Goal: Task Accomplishment & Management: Use online tool/utility

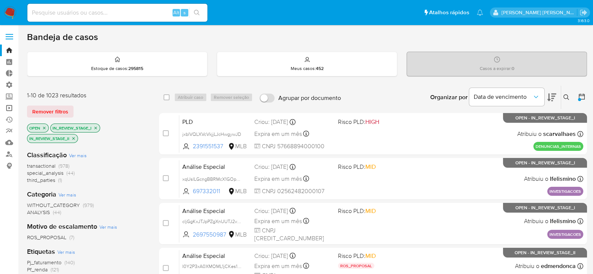
drag, startPoint x: 0, startPoint y: 0, endPoint x: 6, endPoint y: 108, distance: 107.8
click at [6, 108] on link "Operações em massa" at bounding box center [44, 108] width 89 height 12
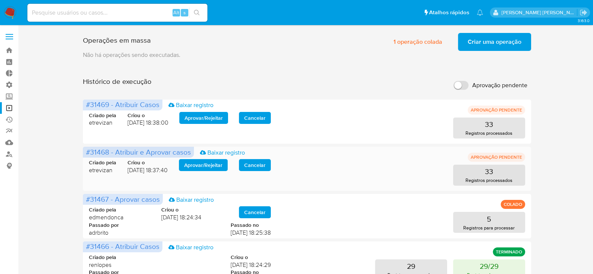
click at [200, 166] on span "Aprovar / Rejeitar" at bounding box center [203, 165] width 38 height 10
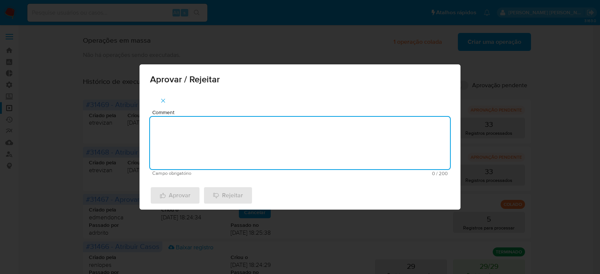
click at [215, 155] on textarea "Comment" at bounding box center [300, 143] width 300 height 52
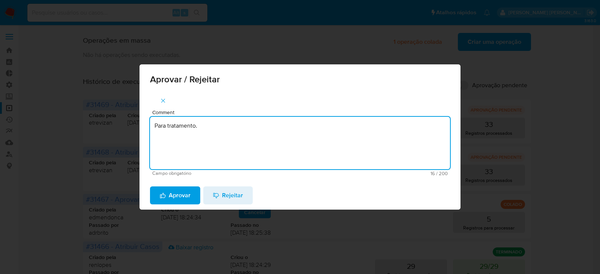
drag, startPoint x: 215, startPoint y: 130, endPoint x: 127, endPoint y: 118, distance: 88.5
click at [127, 118] on div "Aprovar / Rejeitar Comment Para tratamento. Campo obrigatório 16 / 200 184 cara…" at bounding box center [300, 137] width 600 height 274
click at [201, 141] on textarea "Para tratamento." at bounding box center [300, 143] width 300 height 52
type textarea "Para tratamento."
click at [174, 198] on span "Aprovar" at bounding box center [175, 195] width 31 height 16
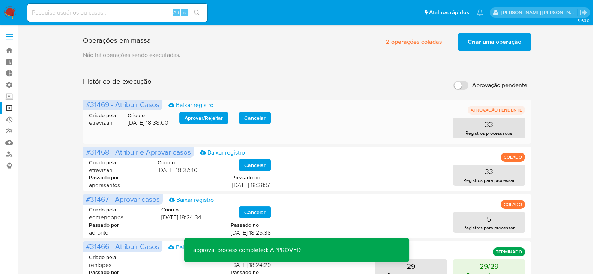
click at [215, 117] on span "Aprovar / Rejeitar" at bounding box center [203, 118] width 38 height 10
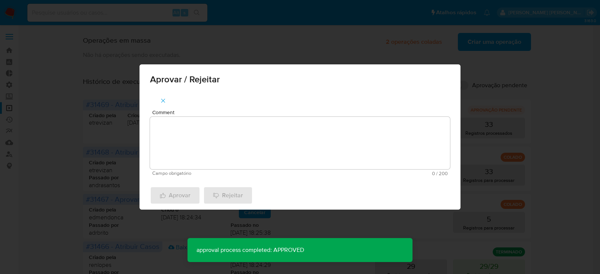
click at [206, 130] on textarea "Comment" at bounding box center [300, 143] width 300 height 52
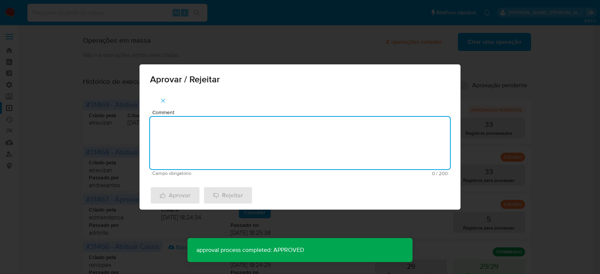
paste textarea "Para tratamento."
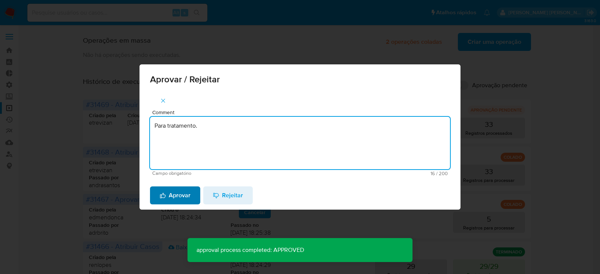
type textarea "Para tratamento."
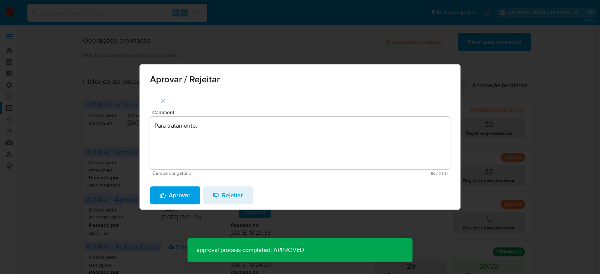
click at [183, 196] on span "Aprovar" at bounding box center [175, 195] width 31 height 16
